Goal: Information Seeking & Learning: Learn about a topic

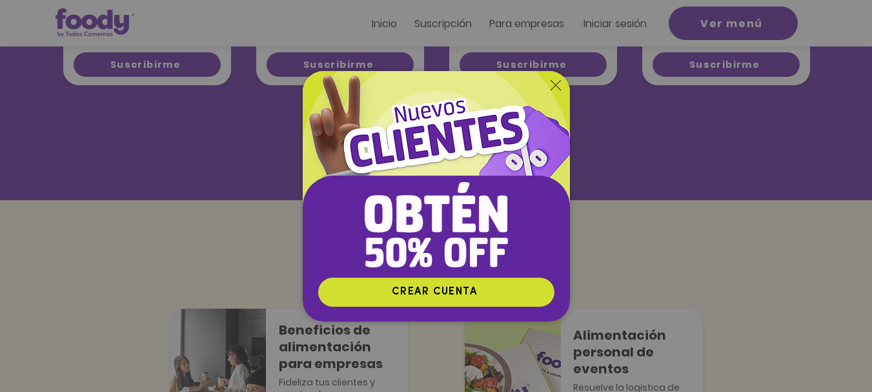
click at [555, 81] on icon "Volver al sitio" at bounding box center [556, 85] width 10 height 10
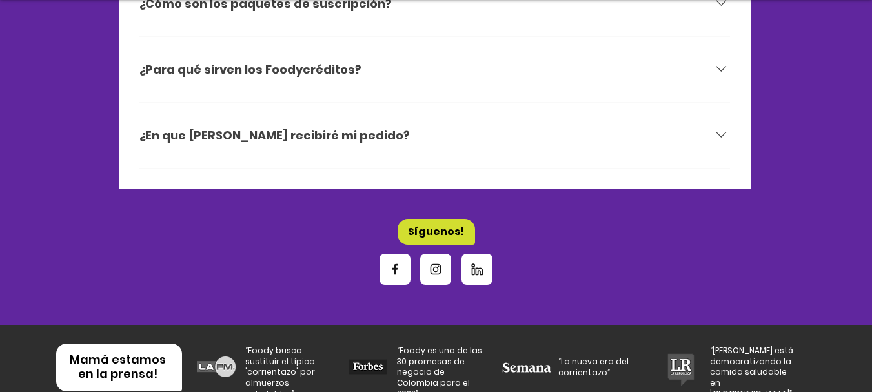
scroll to position [4051, 0]
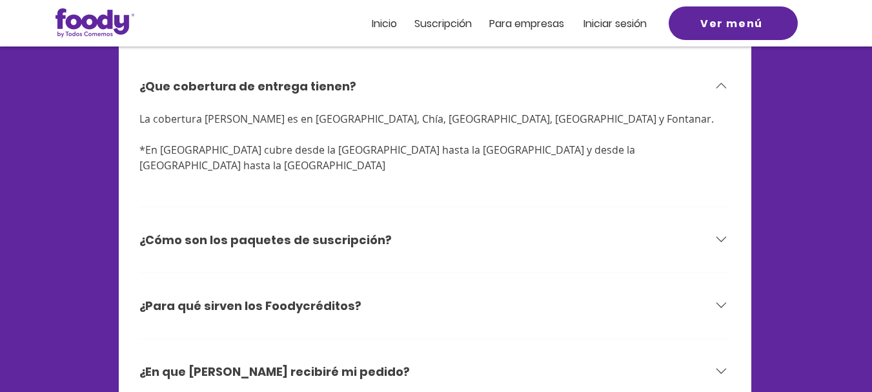
click at [536, 231] on div "¿Cómo son los paquetes de suscripción?" at bounding box center [426, 240] width 574 height 19
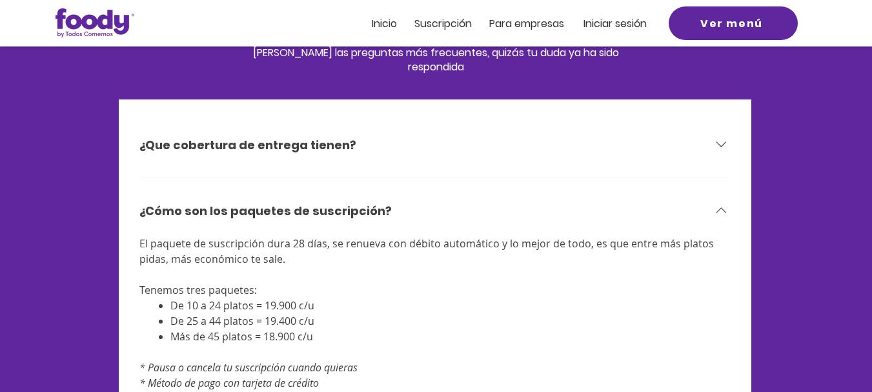
scroll to position [3990, 0]
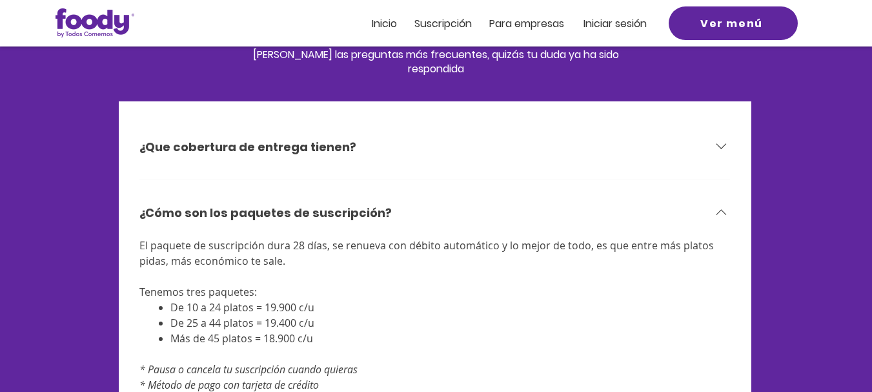
click at [516, 203] on div "¿Cómo son los paquetes de suscripción?" at bounding box center [426, 212] width 574 height 19
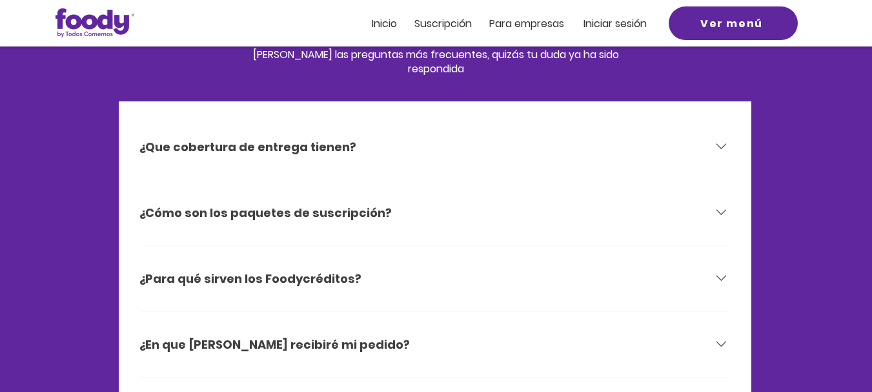
click at [508, 145] on div "¿Que cobertura de entrega tienen?" at bounding box center [435, 147] width 592 height 50
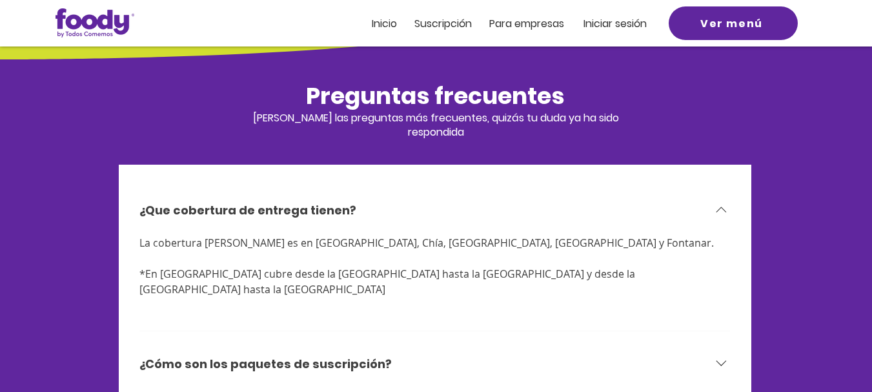
scroll to position [3925, 0]
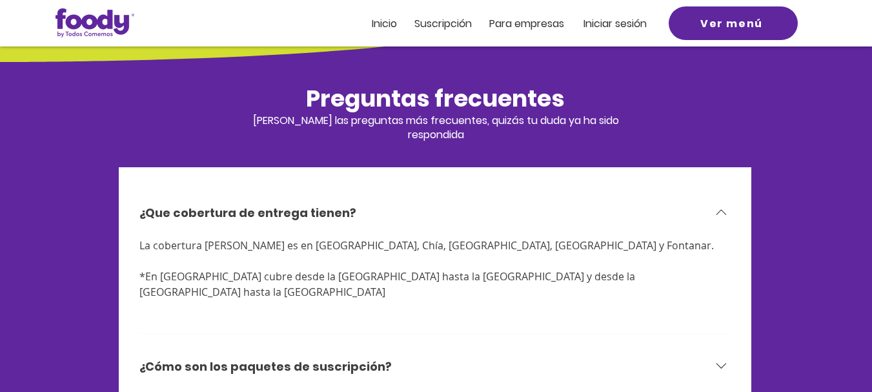
drag, startPoint x: 139, startPoint y: 227, endPoint x: 465, endPoint y: 228, distance: 325.5
click at [465, 238] on span "La cobertura [PERSON_NAME] es en [GEOGRAPHIC_DATA], Chía, [GEOGRAPHIC_DATA], [G…" at bounding box center [426, 245] width 575 height 14
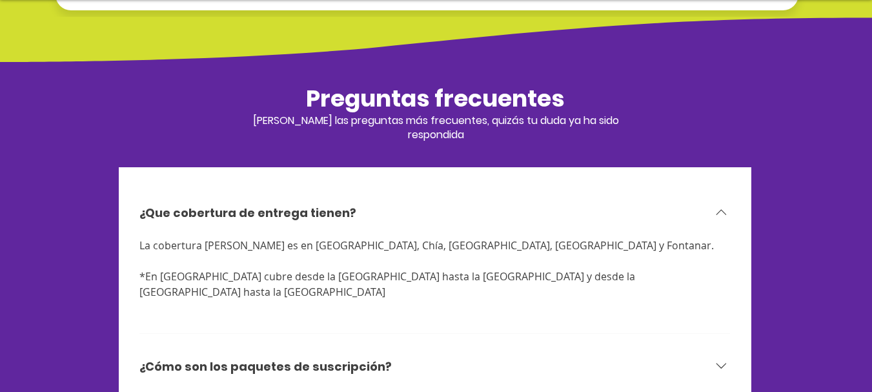
click at [264, 238] on span "La cobertura [PERSON_NAME] es en [GEOGRAPHIC_DATA], Chía, [GEOGRAPHIC_DATA], [G…" at bounding box center [426, 245] width 575 height 14
click at [265, 238] on span "La cobertura [PERSON_NAME] es en [GEOGRAPHIC_DATA], Chía, [GEOGRAPHIC_DATA], [G…" at bounding box center [426, 245] width 575 height 14
drag, startPoint x: 486, startPoint y: 230, endPoint x: 145, endPoint y: 220, distance: 341.1
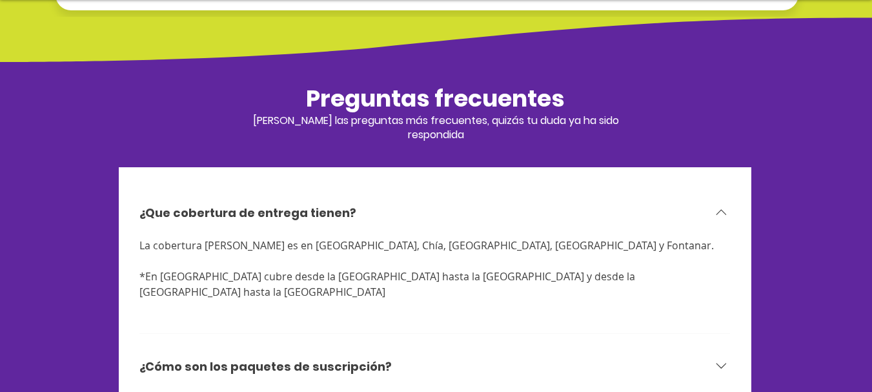
click at [145, 238] on span "La cobertura [PERSON_NAME] es en [GEOGRAPHIC_DATA], Chía, [GEOGRAPHIC_DATA], [G…" at bounding box center [435, 245] width 592 height 15
drag, startPoint x: 146, startPoint y: 225, endPoint x: 293, endPoint y: 233, distance: 147.5
click at [293, 238] on span "La cobertura [PERSON_NAME] es en [GEOGRAPHIC_DATA], Chía, [GEOGRAPHIC_DATA], [G…" at bounding box center [426, 245] width 575 height 14
